Goal: Task Accomplishment & Management: Complete application form

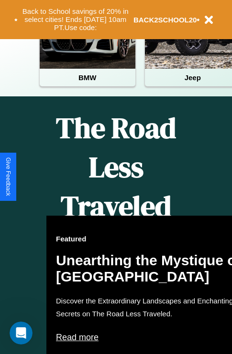
scroll to position [744, 0]
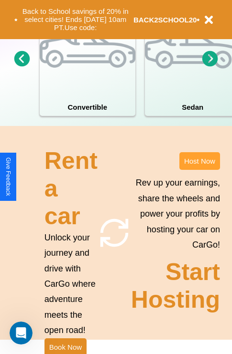
click at [199, 170] on button "Host Now" at bounding box center [199, 161] width 41 height 18
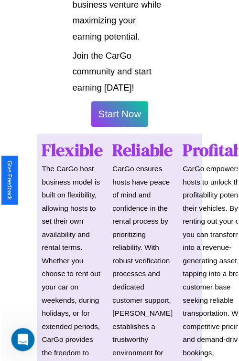
scroll to position [677, 0]
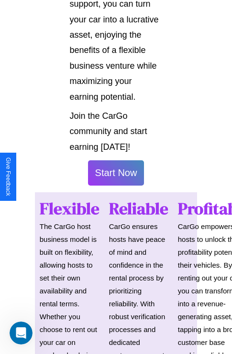
click at [116, 177] on button "Start Now" at bounding box center [116, 172] width 56 height 25
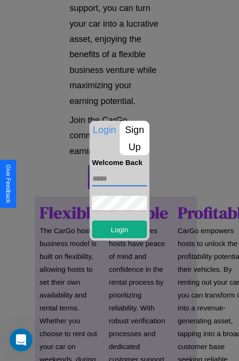
click at [119, 179] on input "text" at bounding box center [119, 178] width 55 height 15
type input "**********"
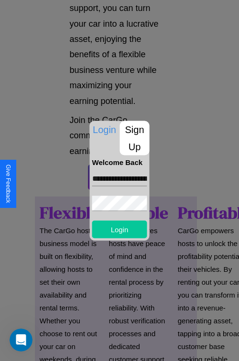
click at [119, 229] on button "Login" at bounding box center [119, 230] width 55 height 18
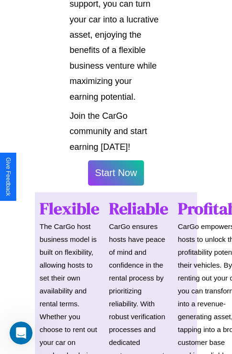
scroll to position [678, 0]
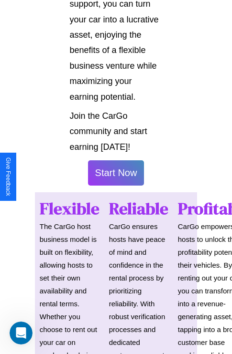
click at [116, 177] on button "Start Now" at bounding box center [116, 172] width 56 height 25
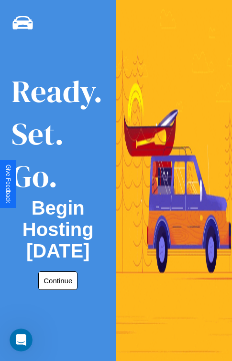
click at [56, 281] on button "Continue" at bounding box center [57, 281] width 39 height 19
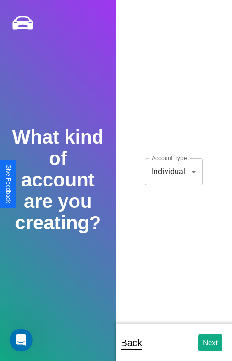
click at [173, 171] on body "**********" at bounding box center [116, 187] width 232 height 374
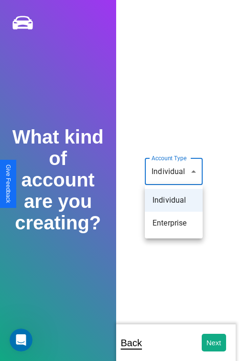
click at [173, 201] on li "Individual" at bounding box center [174, 200] width 58 height 23
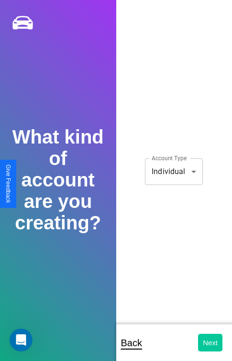
click at [210, 343] on button "Next" at bounding box center [210, 343] width 24 height 18
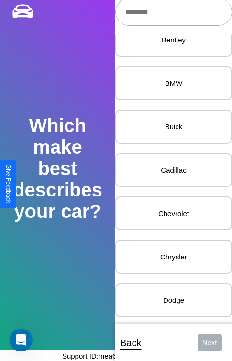
scroll to position [227, 0]
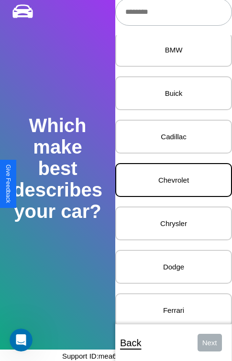
click at [166, 180] on p "Chevrolet" at bounding box center [174, 180] width 96 height 13
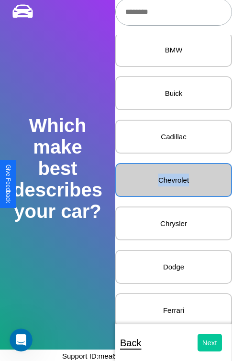
click at [202, 343] on button "Next" at bounding box center [209, 343] width 24 height 18
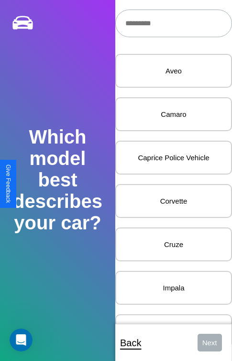
click at [170, 23] on input "text" at bounding box center [173, 24] width 117 height 28
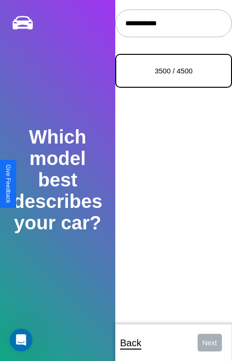
type input "**********"
click at [166, 71] on p "3500 / 4500" at bounding box center [174, 70] width 96 height 13
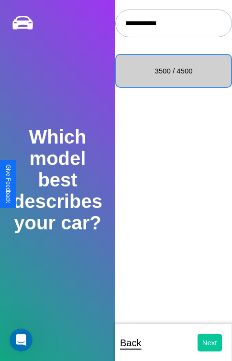
click at [202, 343] on button "Next" at bounding box center [209, 343] width 24 height 18
